Goal: Task Accomplishment & Management: Manage account settings

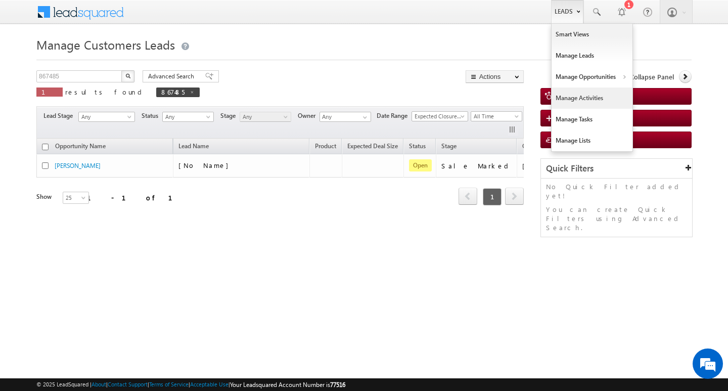
scroll to position [0, 41]
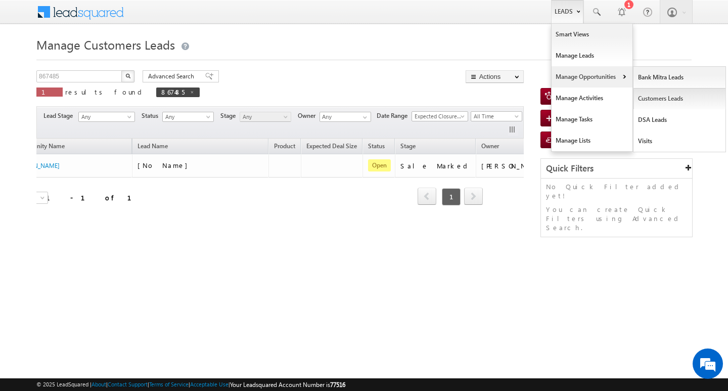
click at [658, 93] on link "Customers Leads" at bounding box center [680, 98] width 93 height 21
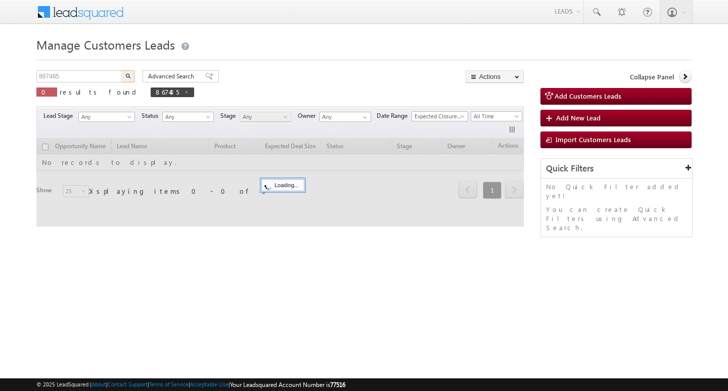
click at [94, 75] on input "867485" at bounding box center [79, 76] width 87 height 12
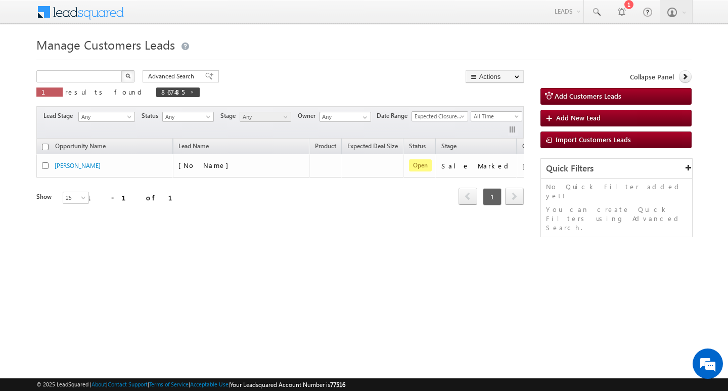
type input "Search Customers Leads"
click at [96, 81] on input "text" at bounding box center [79, 76] width 87 height 12
paste input "849990"
type input "849990"
click at [121, 70] on button "button" at bounding box center [127, 76] width 13 height 12
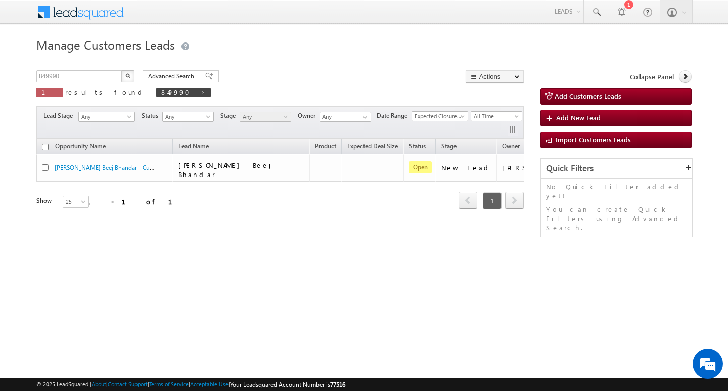
drag, startPoint x: 412, startPoint y: 218, endPoint x: 455, endPoint y: 218, distance: 42.5
click at [455, 218] on div "Opportunity Name Lead Name Product Expected Deal Size Status Stage Owner Action…" at bounding box center [280, 180] width 488 height 83
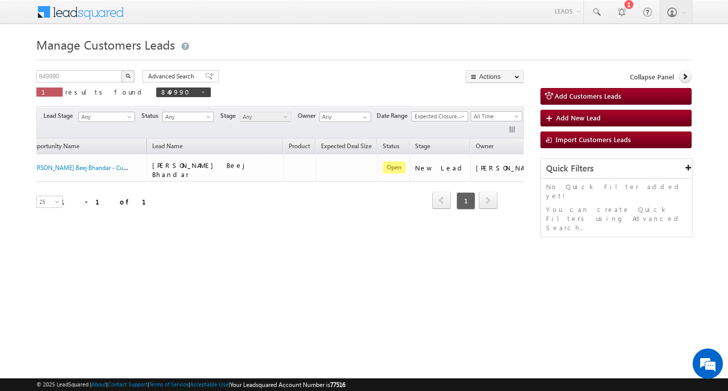
scroll to position [0, 41]
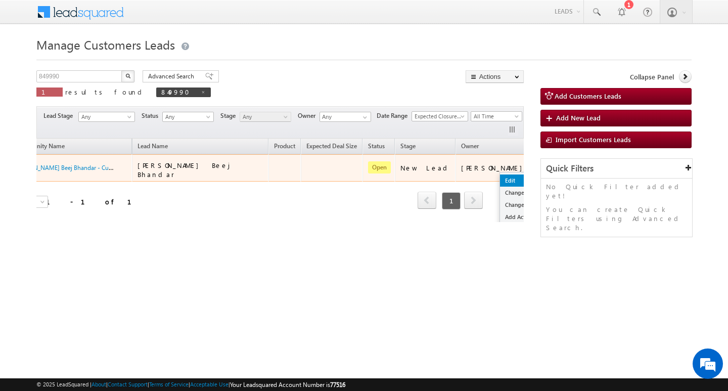
click at [500, 175] on link "Edit" at bounding box center [525, 181] width 51 height 12
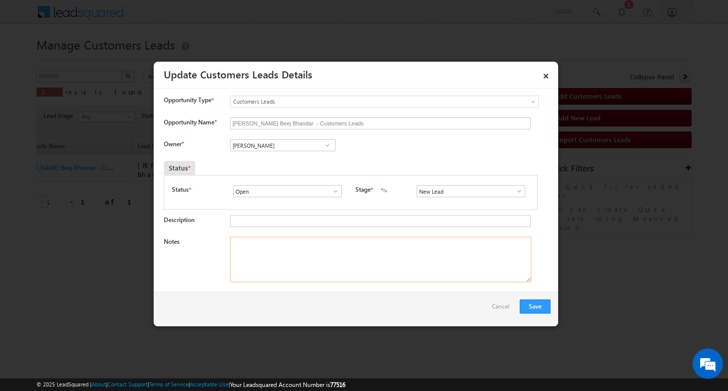
click at [332, 240] on textarea "Notes" at bounding box center [381, 260] width 302 height 46
click at [366, 123] on input "[PERSON_NAME] Beej Bhandar - Customers Leads" at bounding box center [380, 123] width 301 height 12
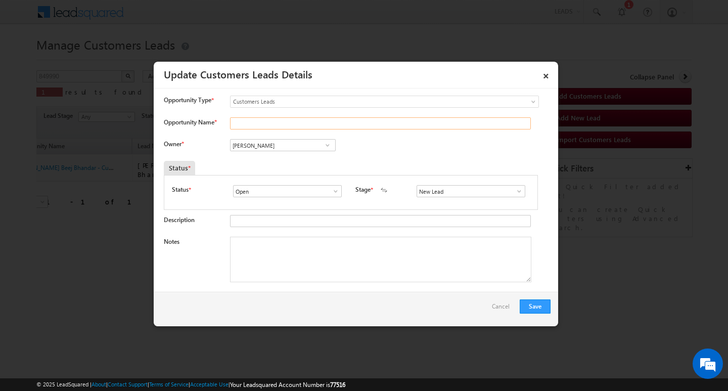
click at [275, 117] on input "Opportunity Name *" at bounding box center [380, 123] width 301 height 12
paste input "[PERSON_NAME]"
type input "[PERSON_NAME]"
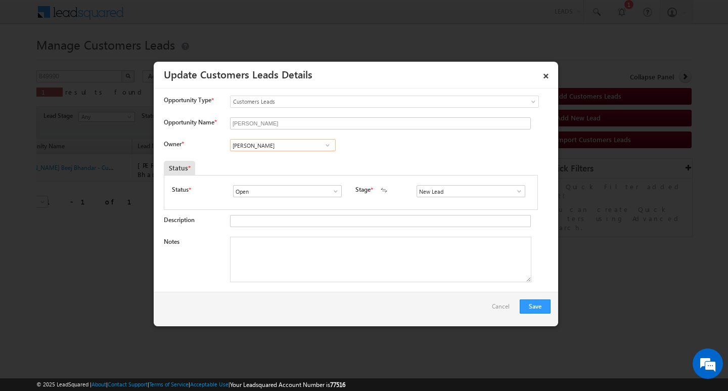
click at [278, 147] on input "[PERSON_NAME]" at bounding box center [283, 145] width 106 height 12
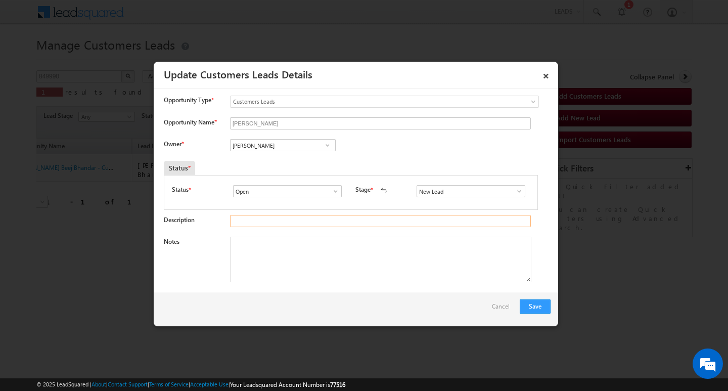
click at [269, 219] on input "Description" at bounding box center [380, 221] width 301 height 12
click at [276, 148] on input "[PERSON_NAME]" at bounding box center [283, 145] width 106 height 12
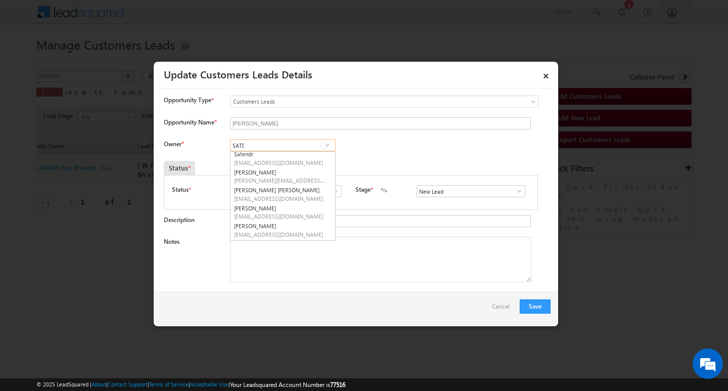
scroll to position [0, 0]
type input "S"
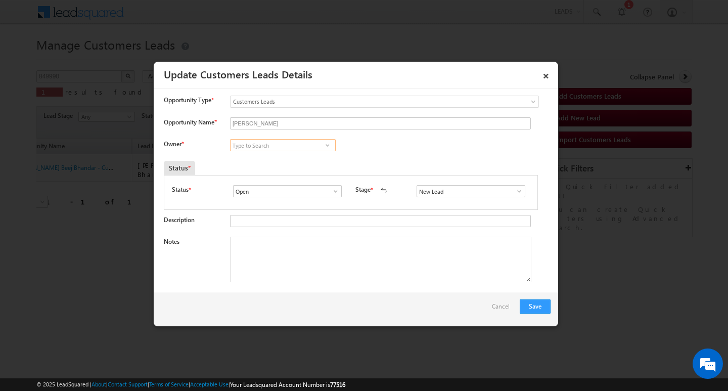
click at [309, 147] on input at bounding box center [283, 145] width 106 height 12
click at [310, 147] on input at bounding box center [283, 145] width 106 height 12
paste input "[PERSON_NAME]"
click at [314, 156] on link "[PERSON_NAME] [PERSON_NAME][EMAIL_ADDRESS][DOMAIN_NAME]" at bounding box center [283, 160] width 106 height 19
type input "[PERSON_NAME]"
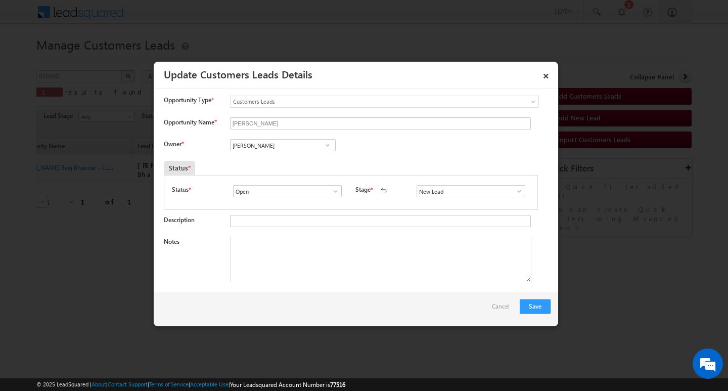
click at [288, 327] on div at bounding box center [364, 195] width 728 height 391
click at [293, 292] on div "Save Cancel" at bounding box center [356, 309] width 405 height 34
click at [337, 260] on textarea "Notes" at bounding box center [381, 260] width 302 height 46
click at [514, 192] on span at bounding box center [519, 191] width 10 height 8
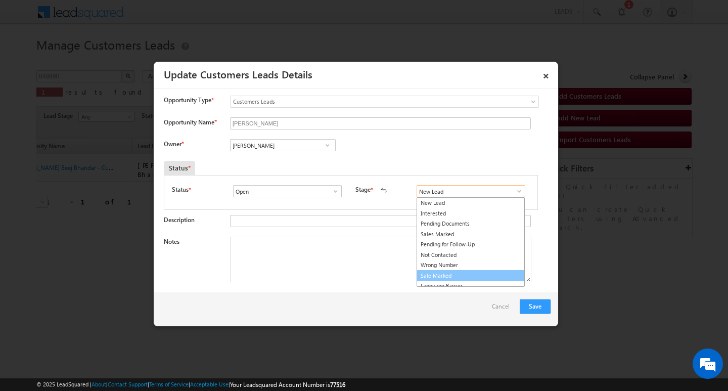
click at [474, 275] on link "Sale Marked" at bounding box center [471, 276] width 108 height 12
type input "Sale Marked"
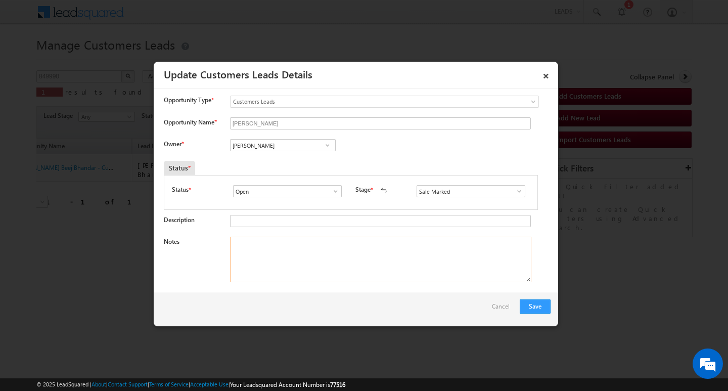
click at [367, 256] on textarea "Notes" at bounding box center [381, 260] width 302 height 46
click at [329, 256] on textarea "Notes" at bounding box center [381, 260] width 302 height 46
paste textarea "Customer Name [PERSON_NAME] . AG : 37/ B / MOTHE INCOME : 1L / WORAK EXPW : 7Y …"
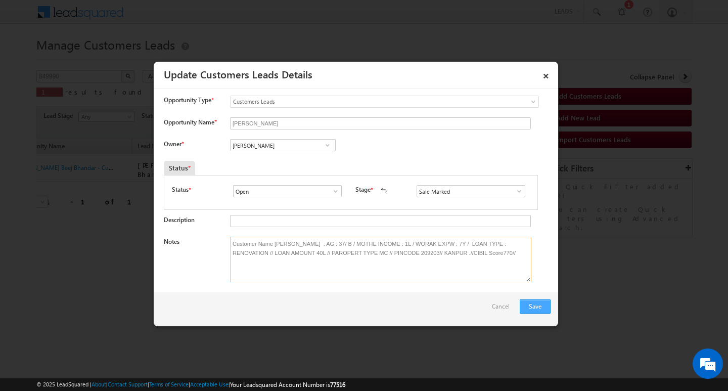
type textarea "Customer Name [PERSON_NAME] . AG : 37/ B / MOTHE INCOME : 1L / WORAK EXPW : 7Y …"
click at [530, 302] on button "Save" at bounding box center [535, 306] width 31 height 14
